Goal: Find specific page/section: Find specific page/section

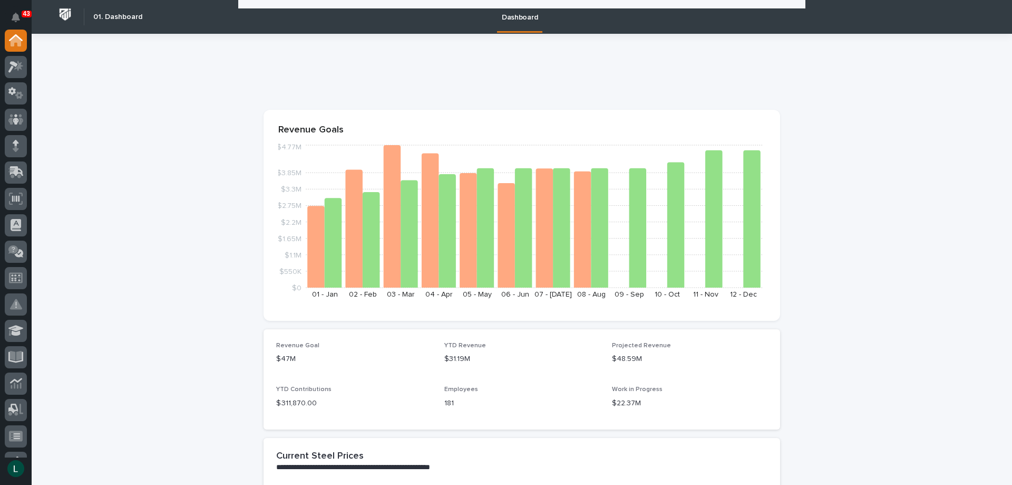
scroll to position [1740, 0]
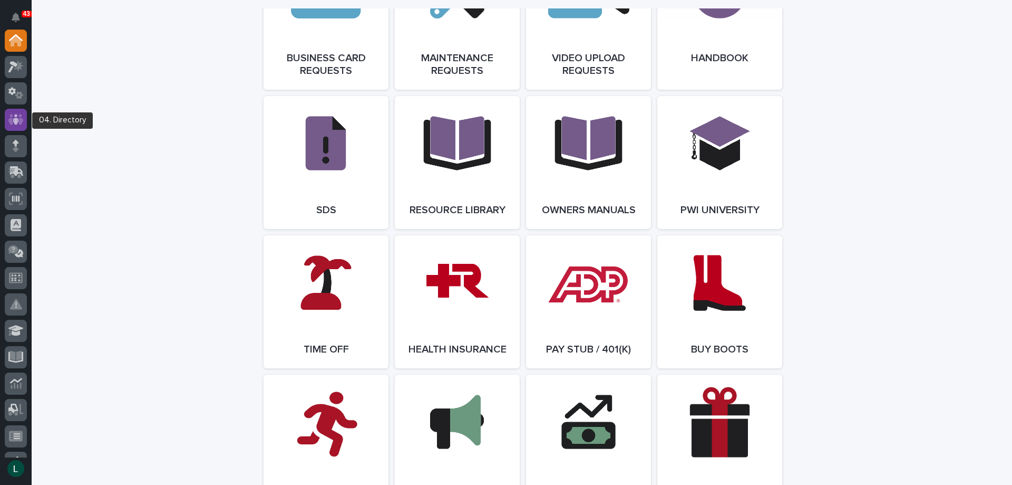
click at [14, 119] on icon at bounding box center [16, 119] width 6 height 11
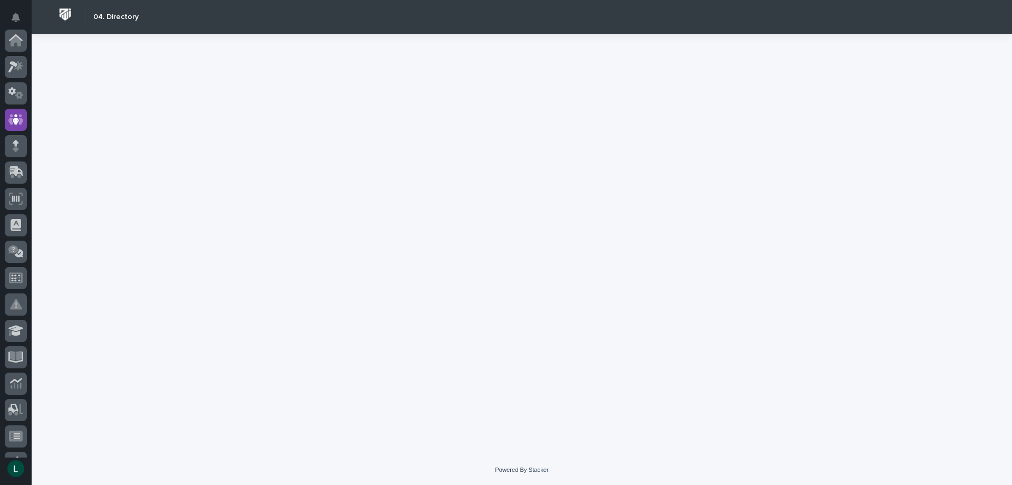
scroll to position [79, 0]
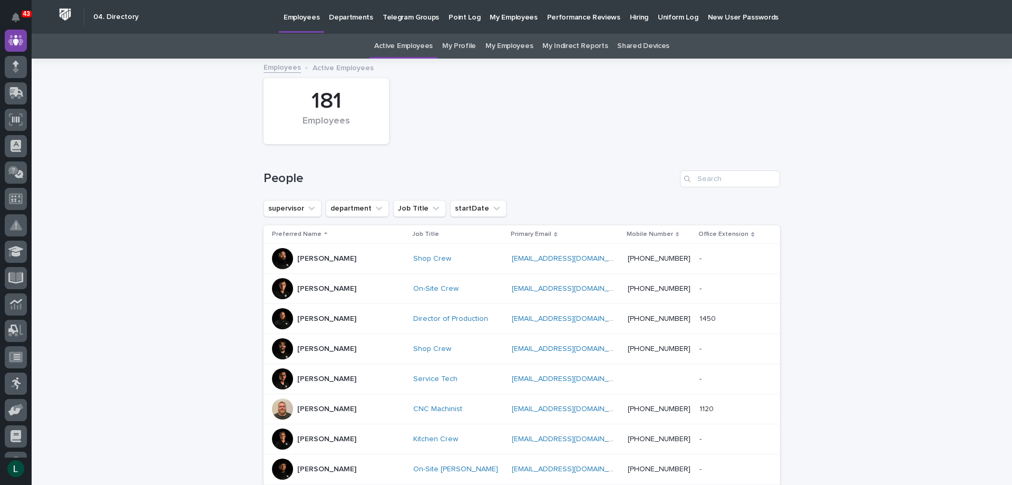
click at [335, 17] on p "Departments" at bounding box center [351, 11] width 44 height 22
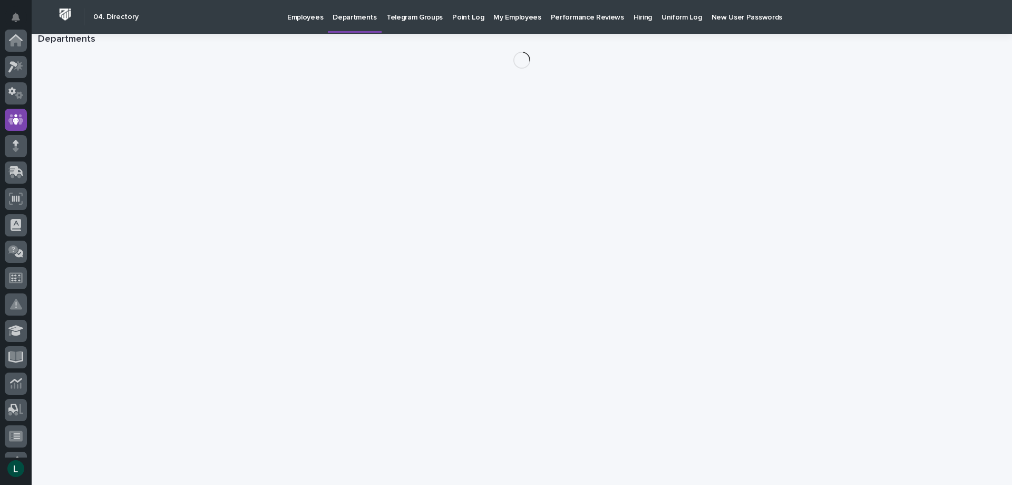
scroll to position [79, 0]
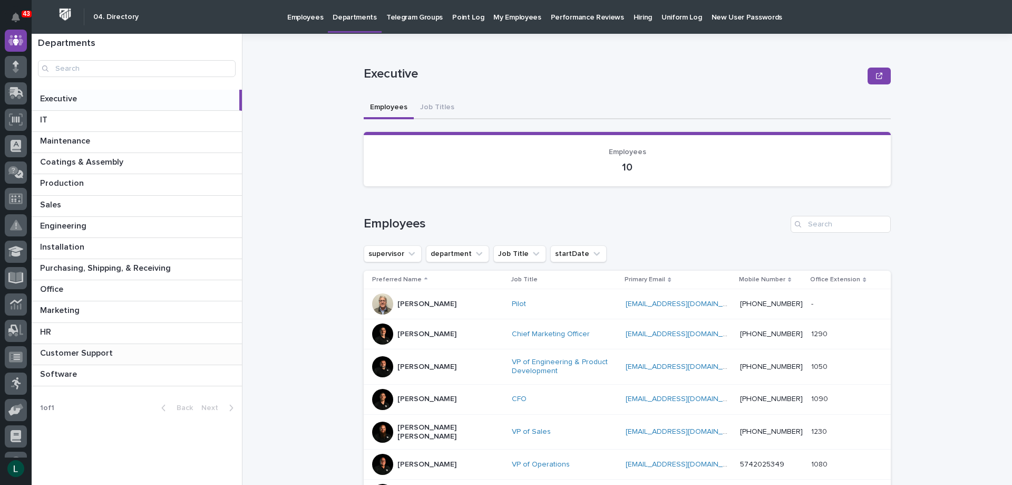
click at [120, 350] on p at bounding box center [139, 353] width 198 height 10
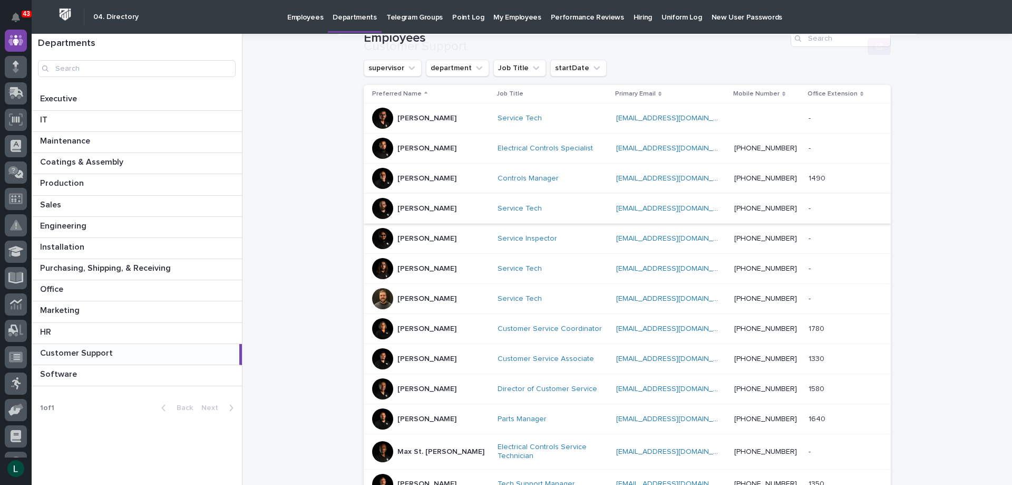
scroll to position [211, 0]
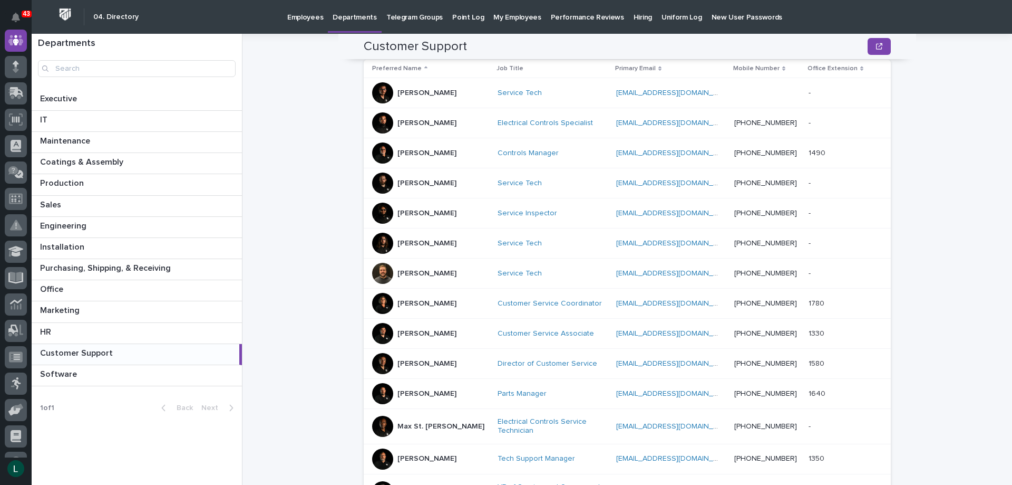
click at [402, 273] on p "Jerred Surma" at bounding box center [427, 273] width 59 height 9
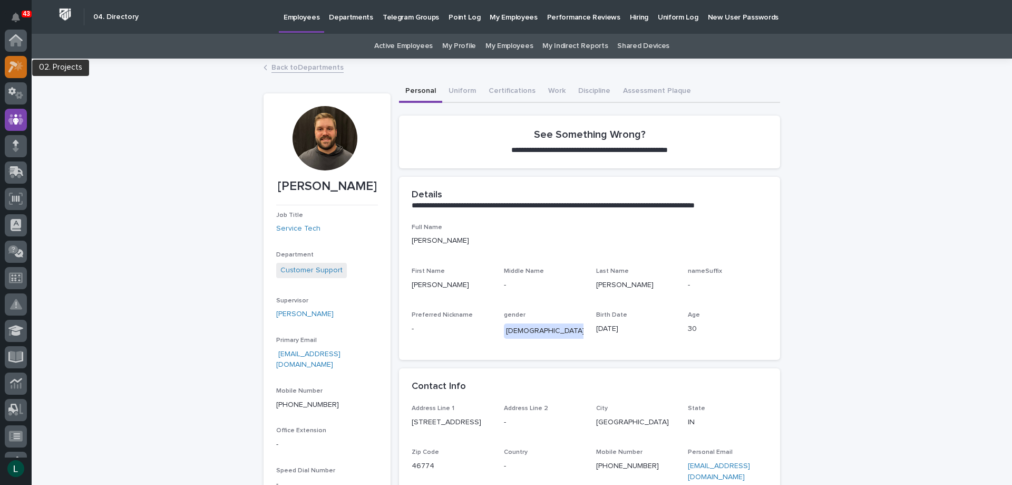
click at [17, 67] on icon at bounding box center [18, 65] width 9 height 11
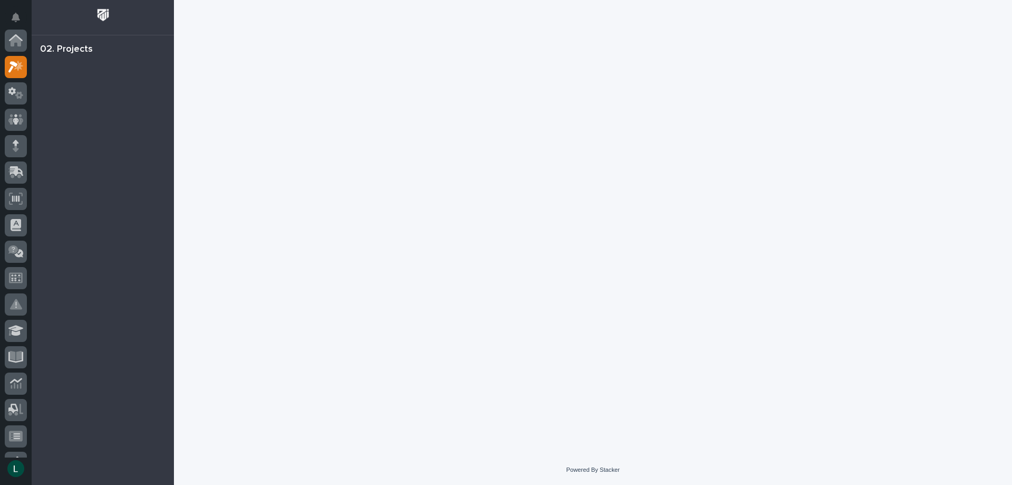
scroll to position [26, 0]
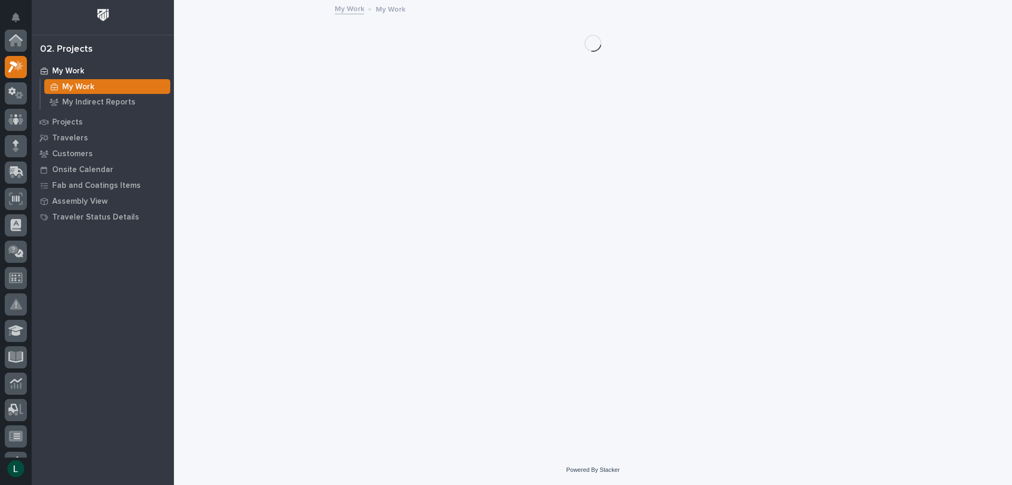
scroll to position [26, 0]
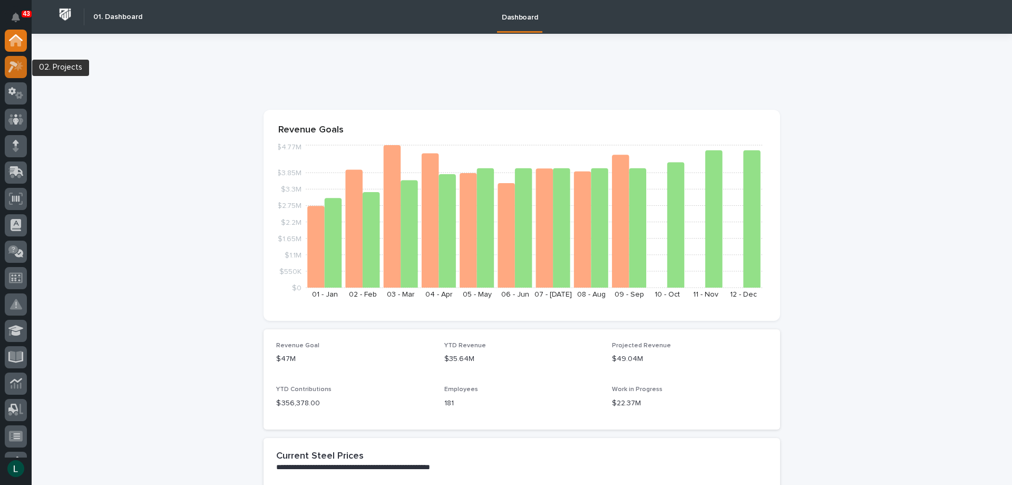
click at [13, 66] on icon at bounding box center [12, 67] width 9 height 12
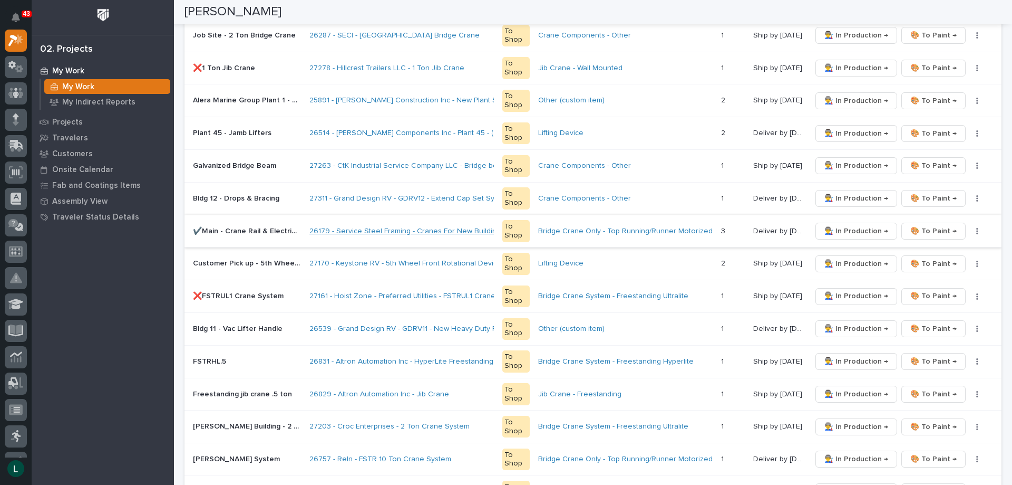
scroll to position [527, 0]
